Goal: Information Seeking & Learning: Learn about a topic

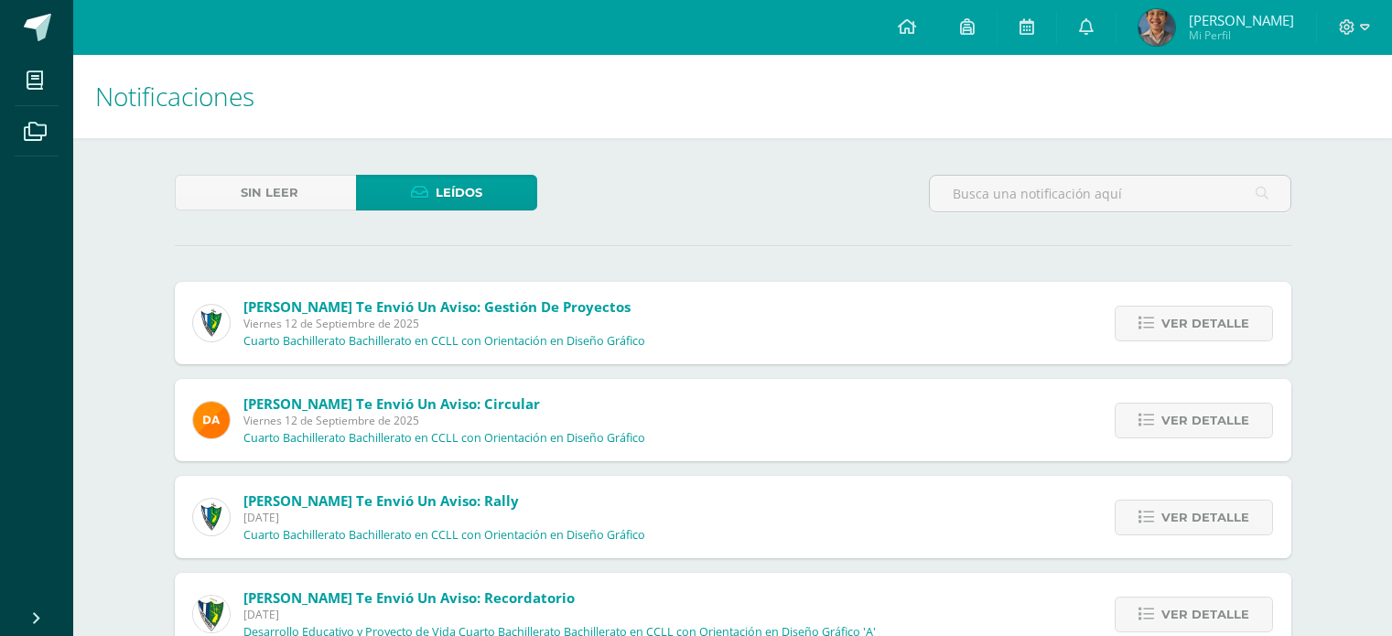
scroll to position [1029, 0]
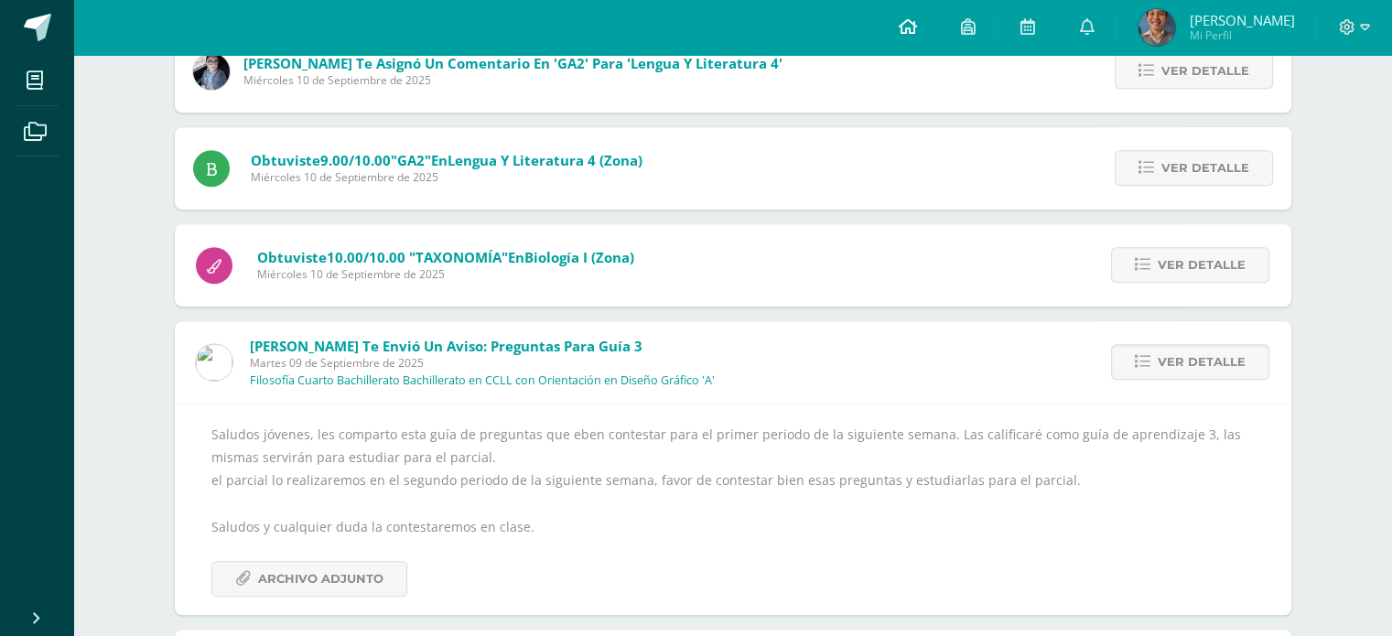
click at [916, 20] on icon at bounding box center [907, 26] width 18 height 16
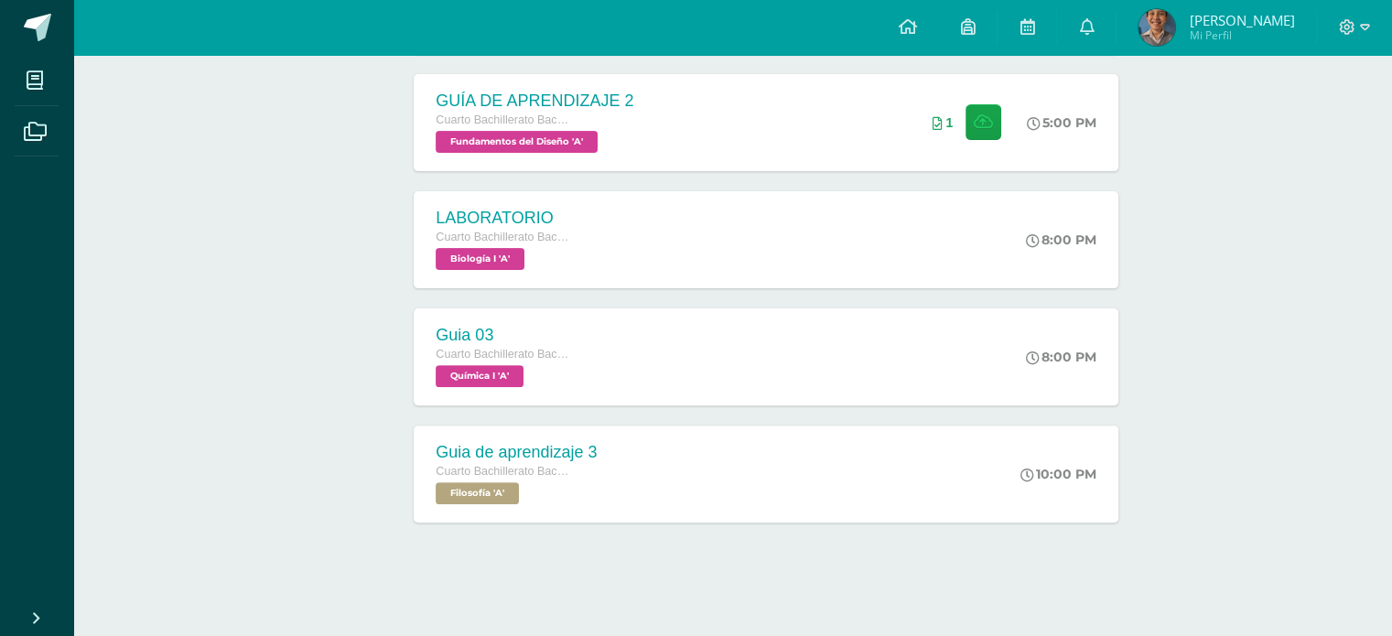
scroll to position [523, 0]
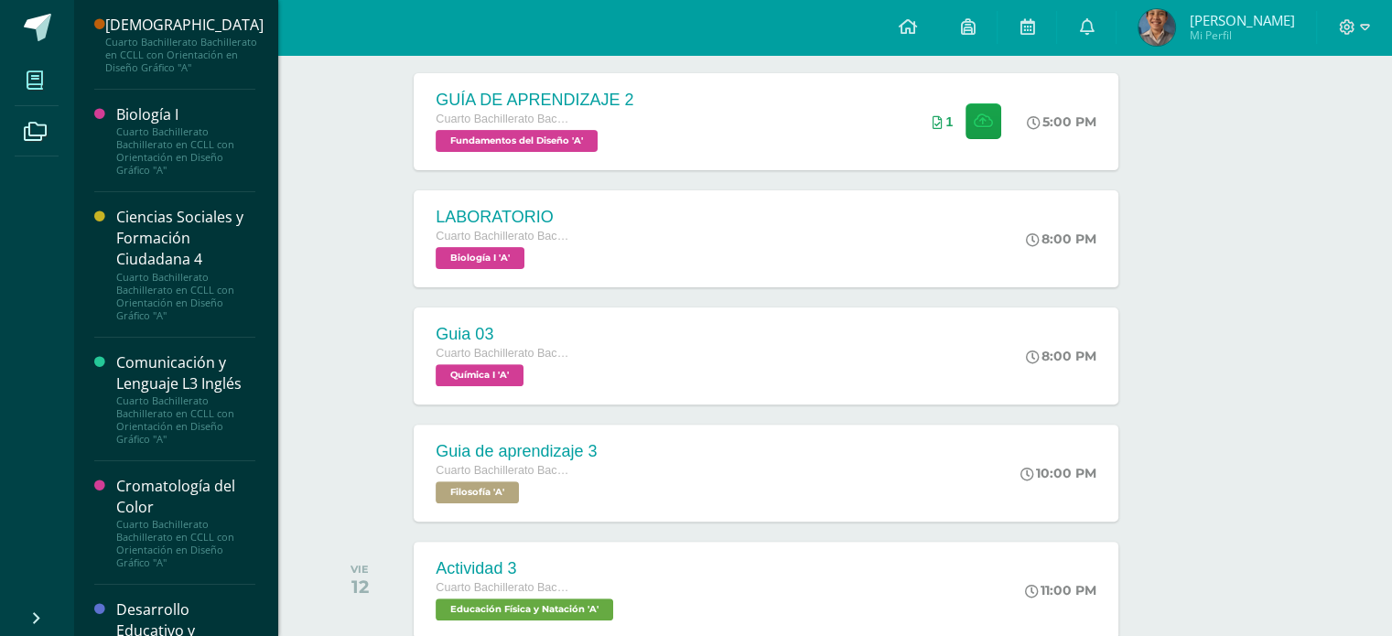
click at [38, 85] on icon at bounding box center [35, 80] width 16 height 18
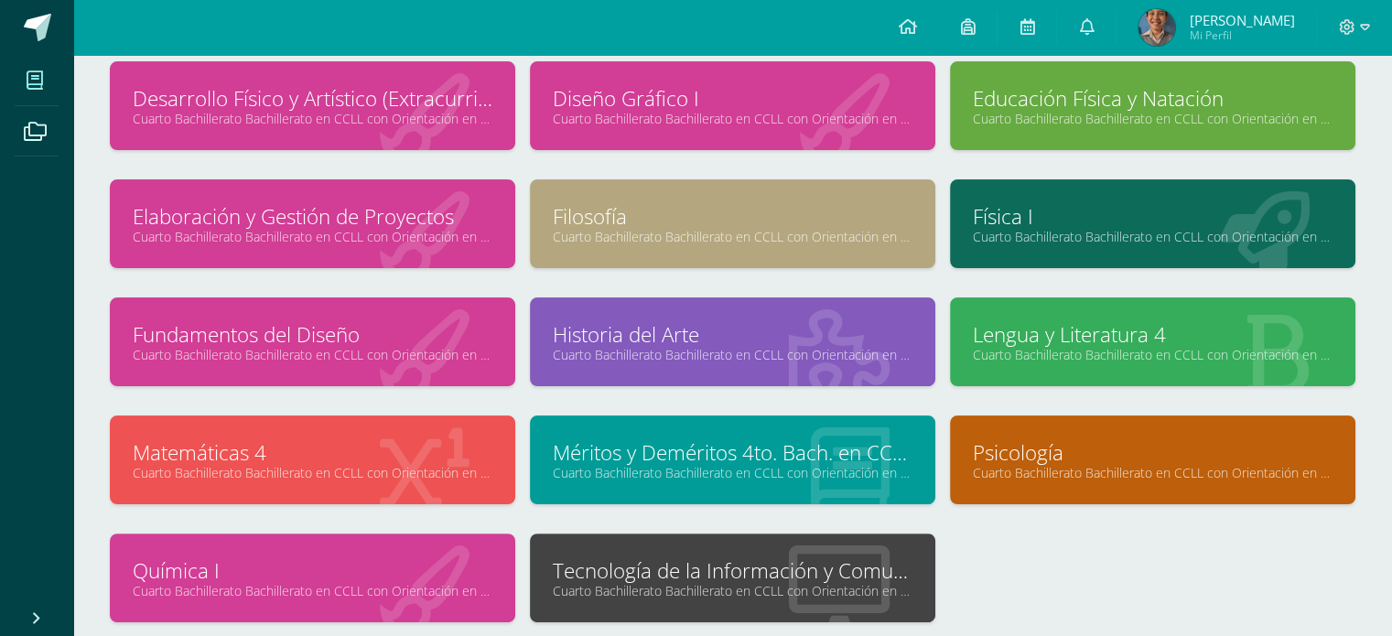
scroll to position [352, 0]
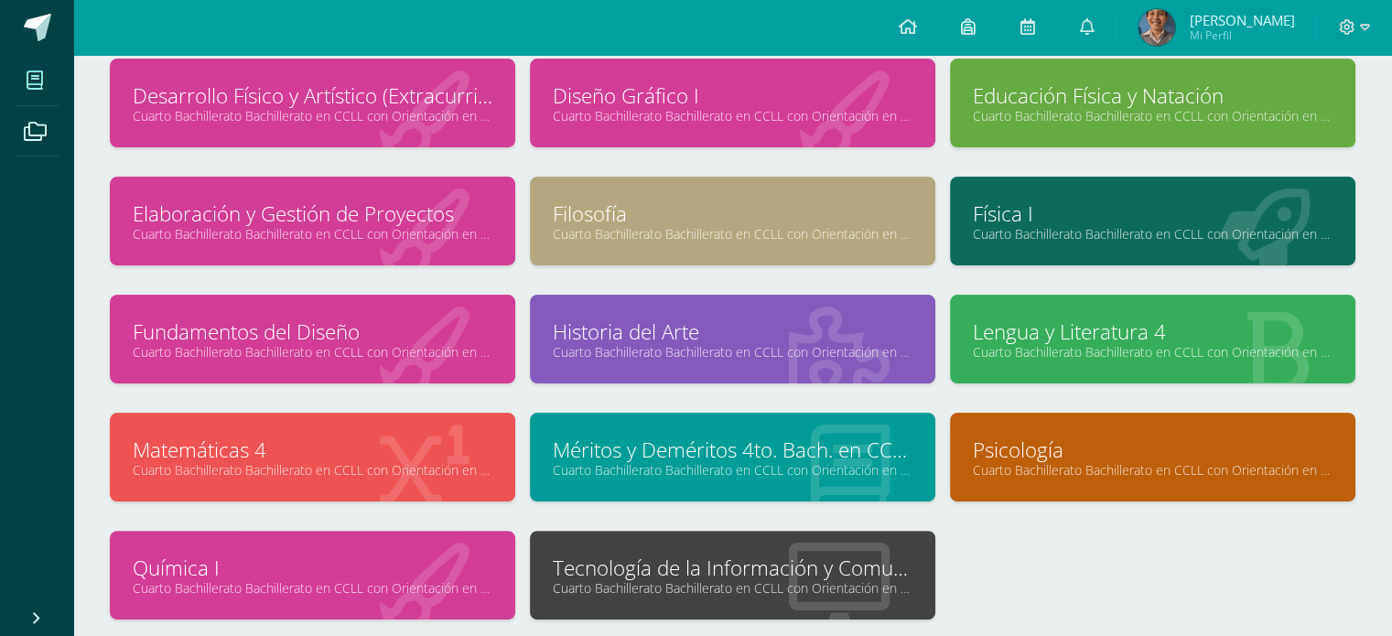
click at [749, 541] on div at bounding box center [839, 576] width 192 height 123
click at [740, 554] on link "Tecnología de la Información y Comunicación (TIC)" at bounding box center [733, 568] width 360 height 28
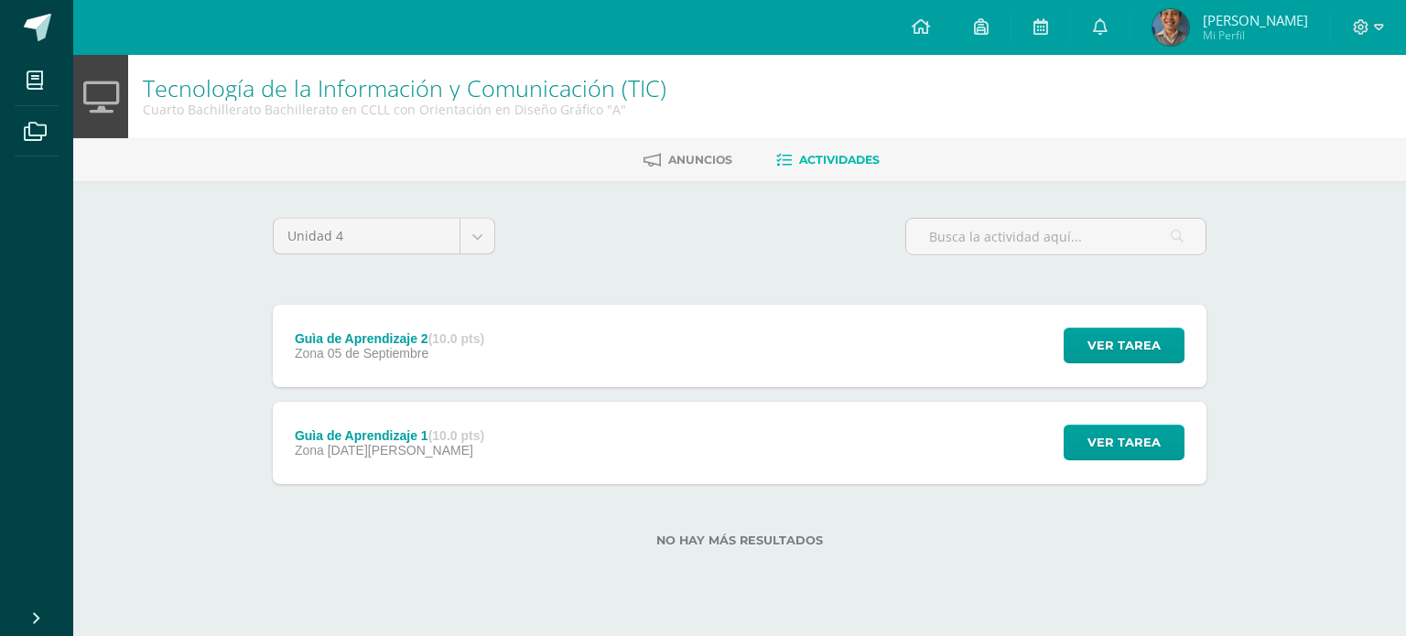
click at [618, 334] on div "Guìa de Aprendizaje 2 (10.0 pts) Zona 05 de Septiembre Ver tarea Guìa de Aprend…" at bounding box center [740, 346] width 934 height 82
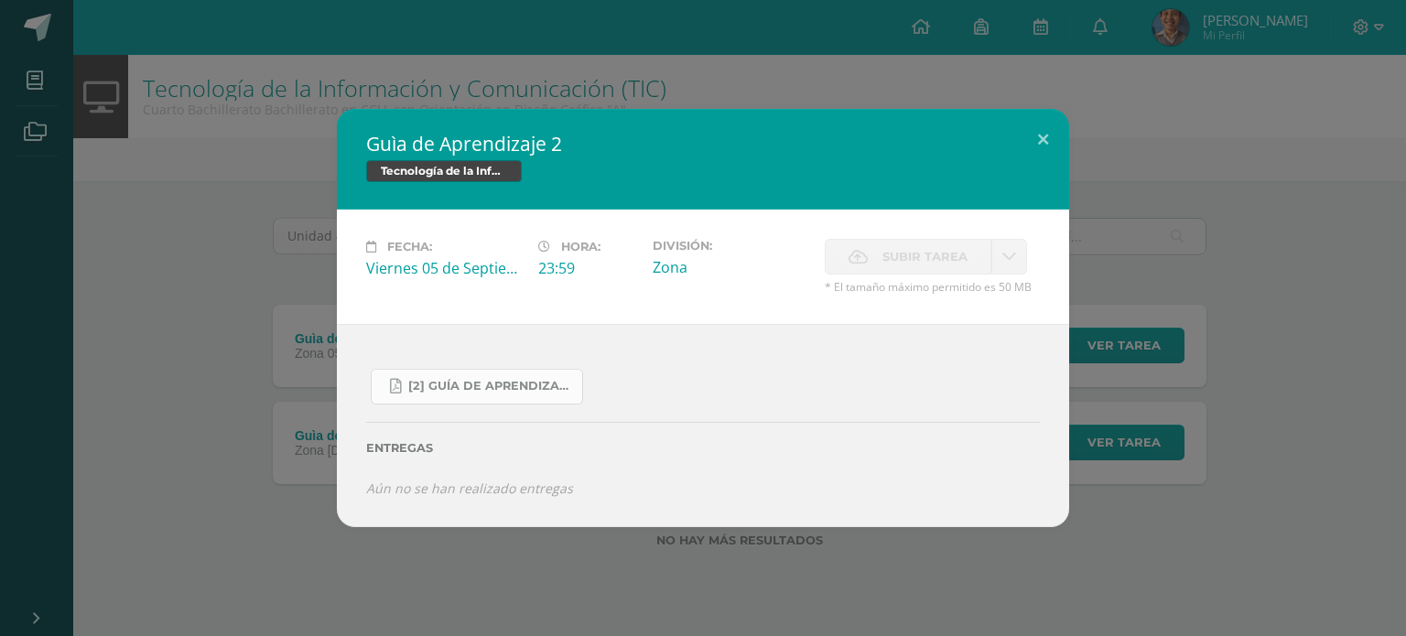
click at [453, 377] on link "[2] Guía de Aprendizaje - Tics.pdf" at bounding box center [477, 387] width 212 height 36
